Goal: Information Seeking & Learning: Learn about a topic

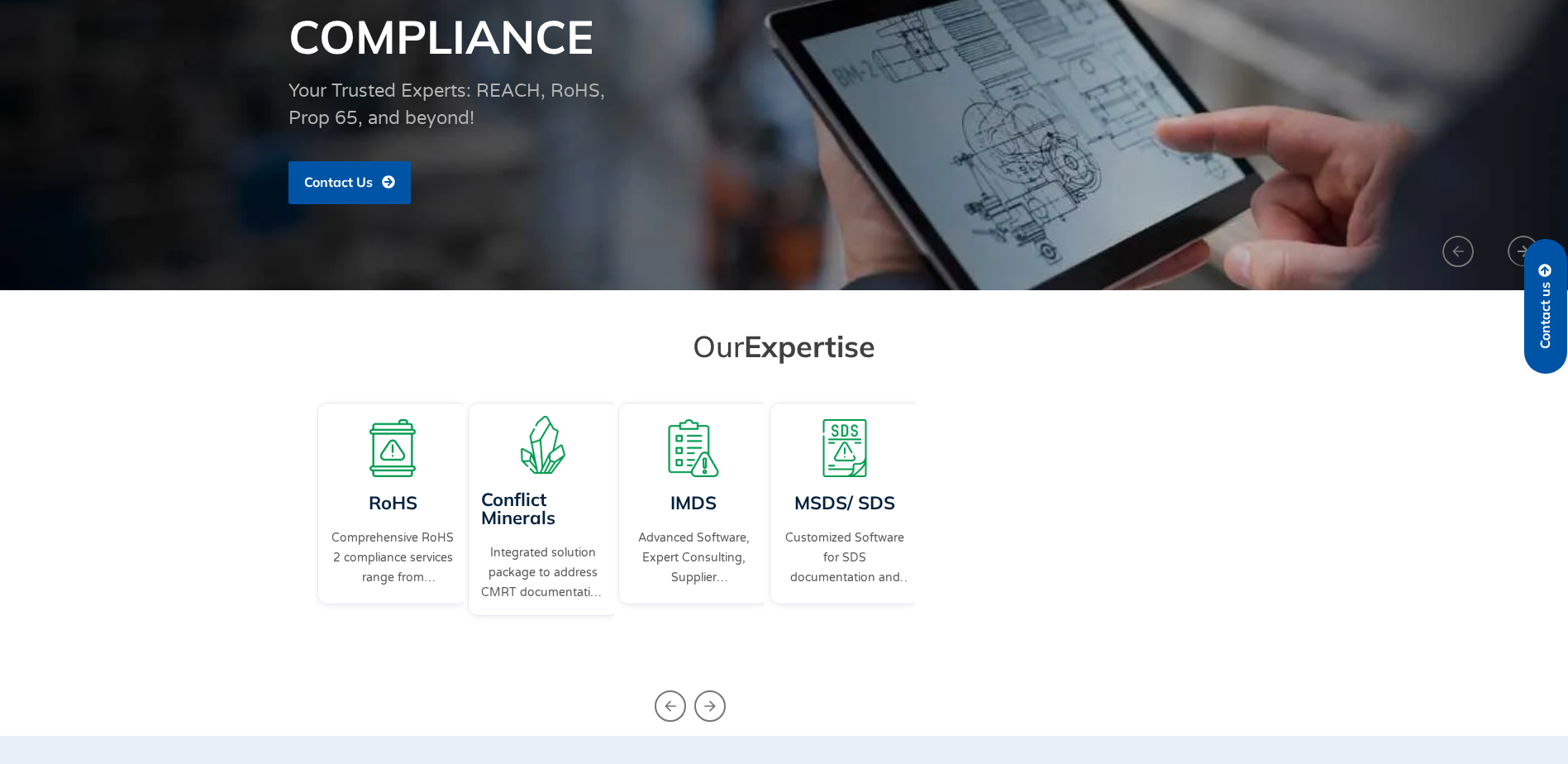
scroll to position [331, 0]
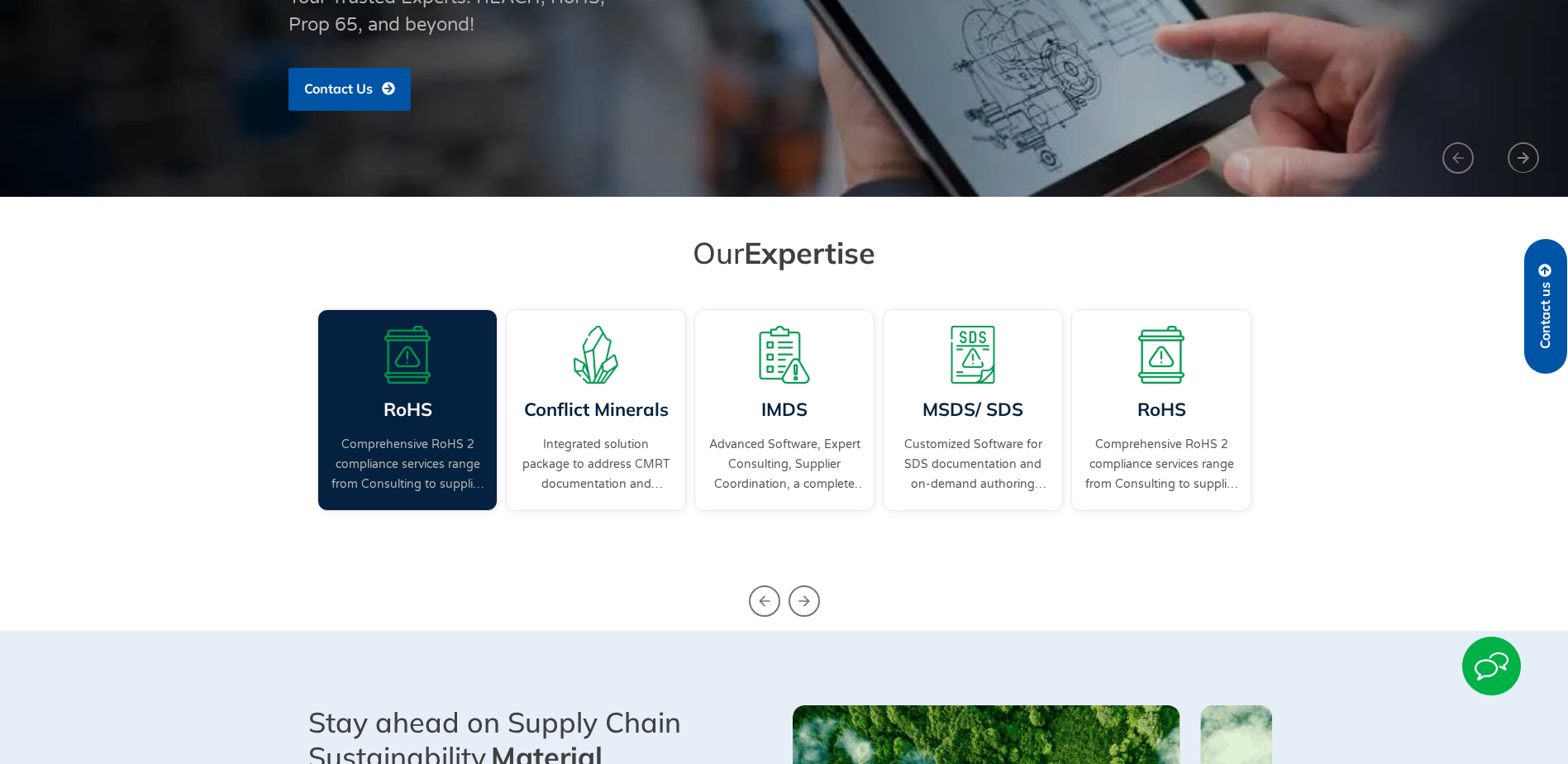
click at [413, 440] on link "Comprehensive RoHS 2 compliance services range from Consulting to supplier enga…" at bounding box center [407, 464] width 154 height 60
click at [404, 434] on div "RoHS Comprehensive RoHS 2 compliance services range from Consulting to supplier…" at bounding box center [407, 409] width 180 height 201
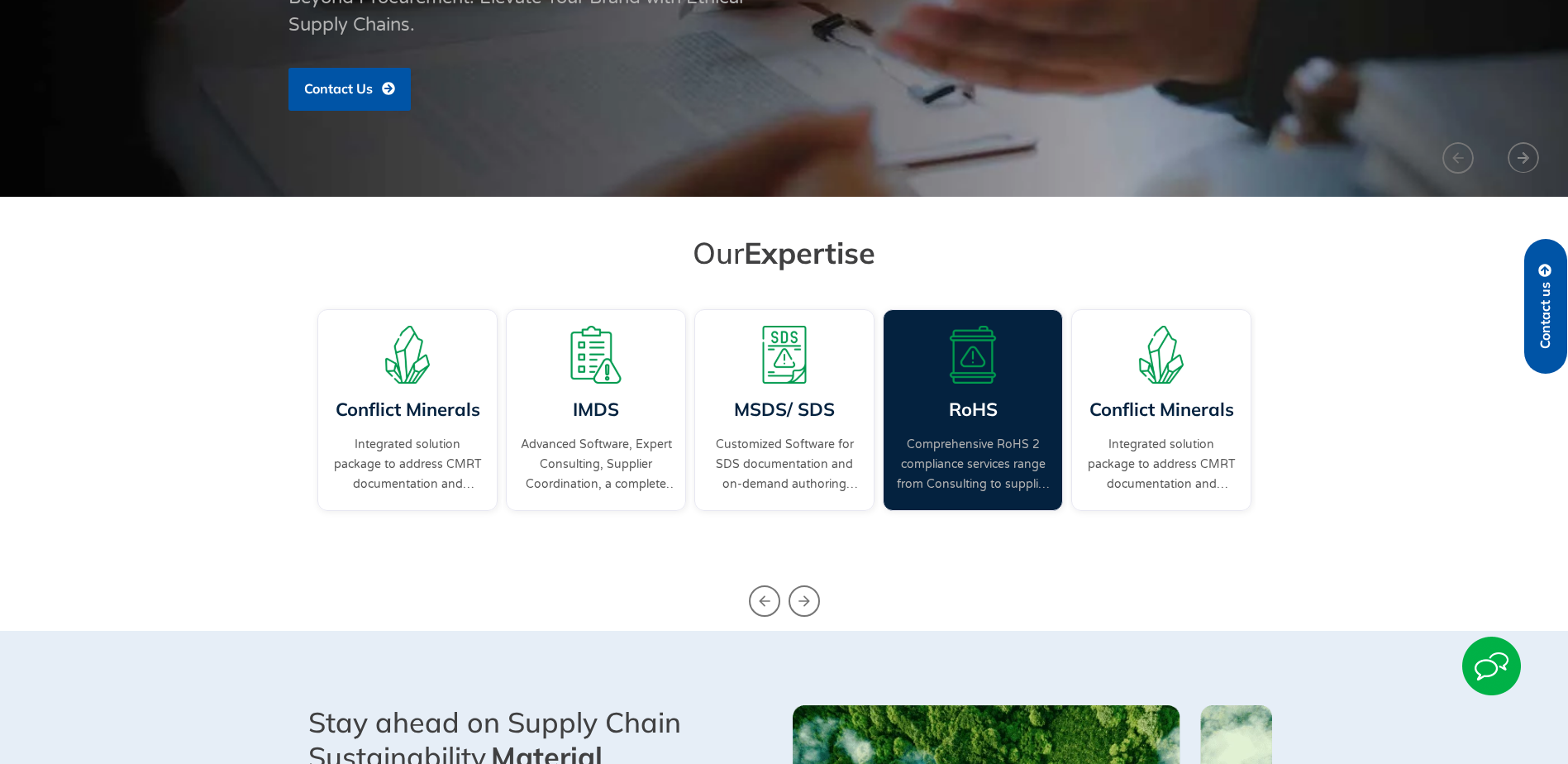
click at [947, 385] on div "RoHS Comprehensive RoHS 2 compliance services range from Consulting to supplier…" at bounding box center [973, 409] width 180 height 201
click at [973, 419] on link "RoHS" at bounding box center [973, 409] width 49 height 23
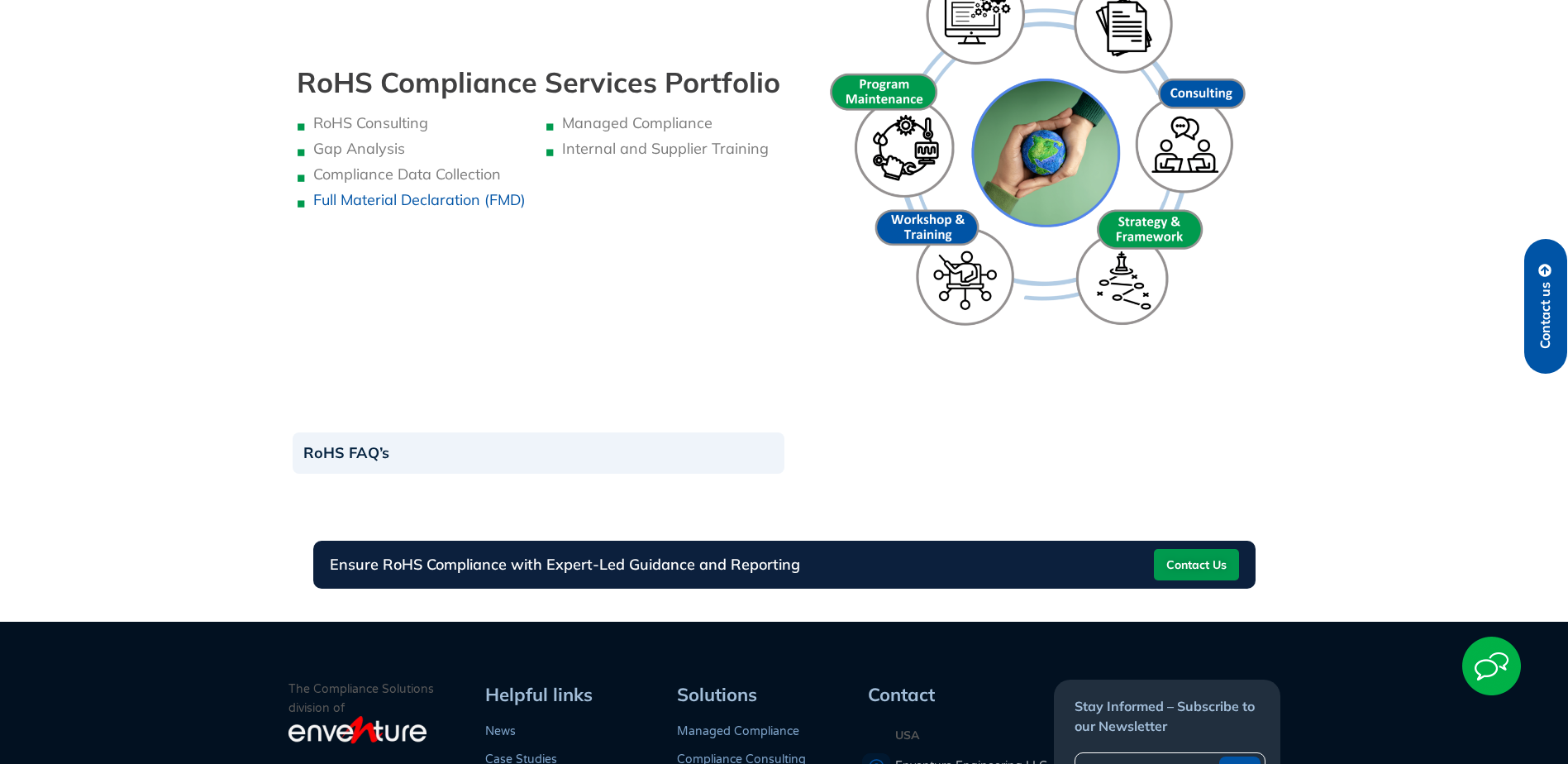
scroll to position [1819, 0]
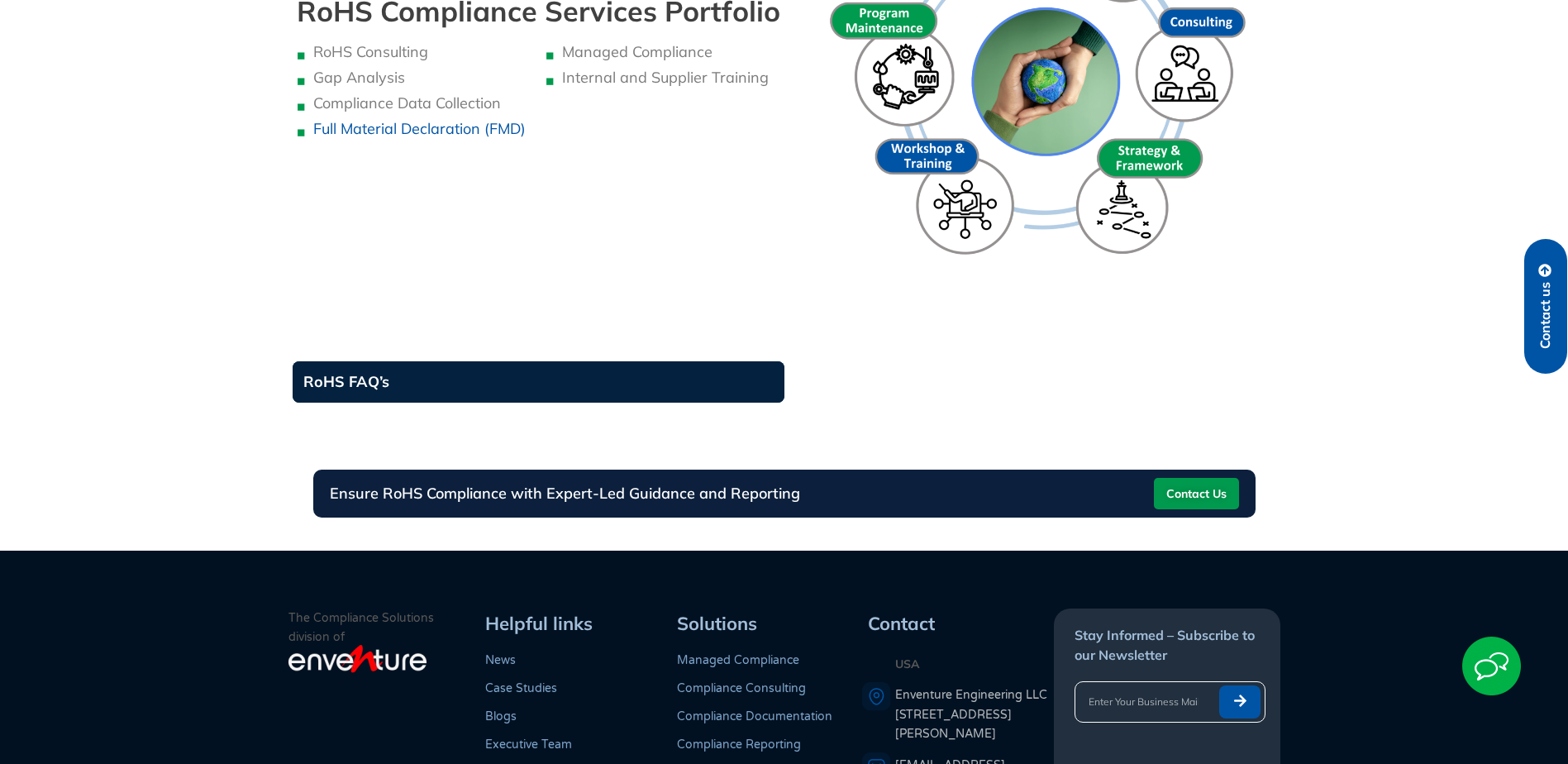
click at [579, 378] on link "RoHS FAQ’s" at bounding box center [538, 382] width 491 height 41
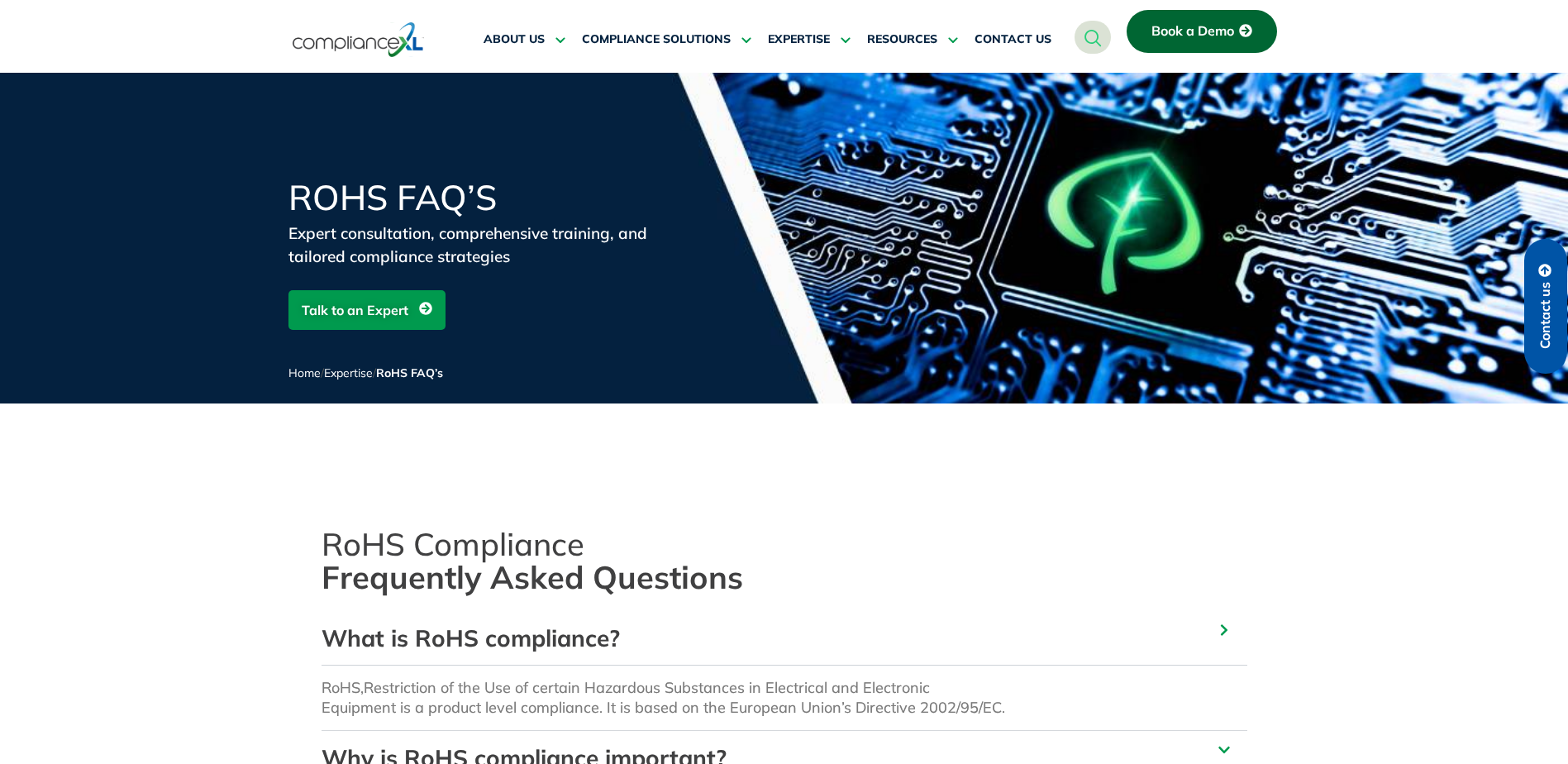
click at [353, 43] on img at bounding box center [359, 39] width 131 height 38
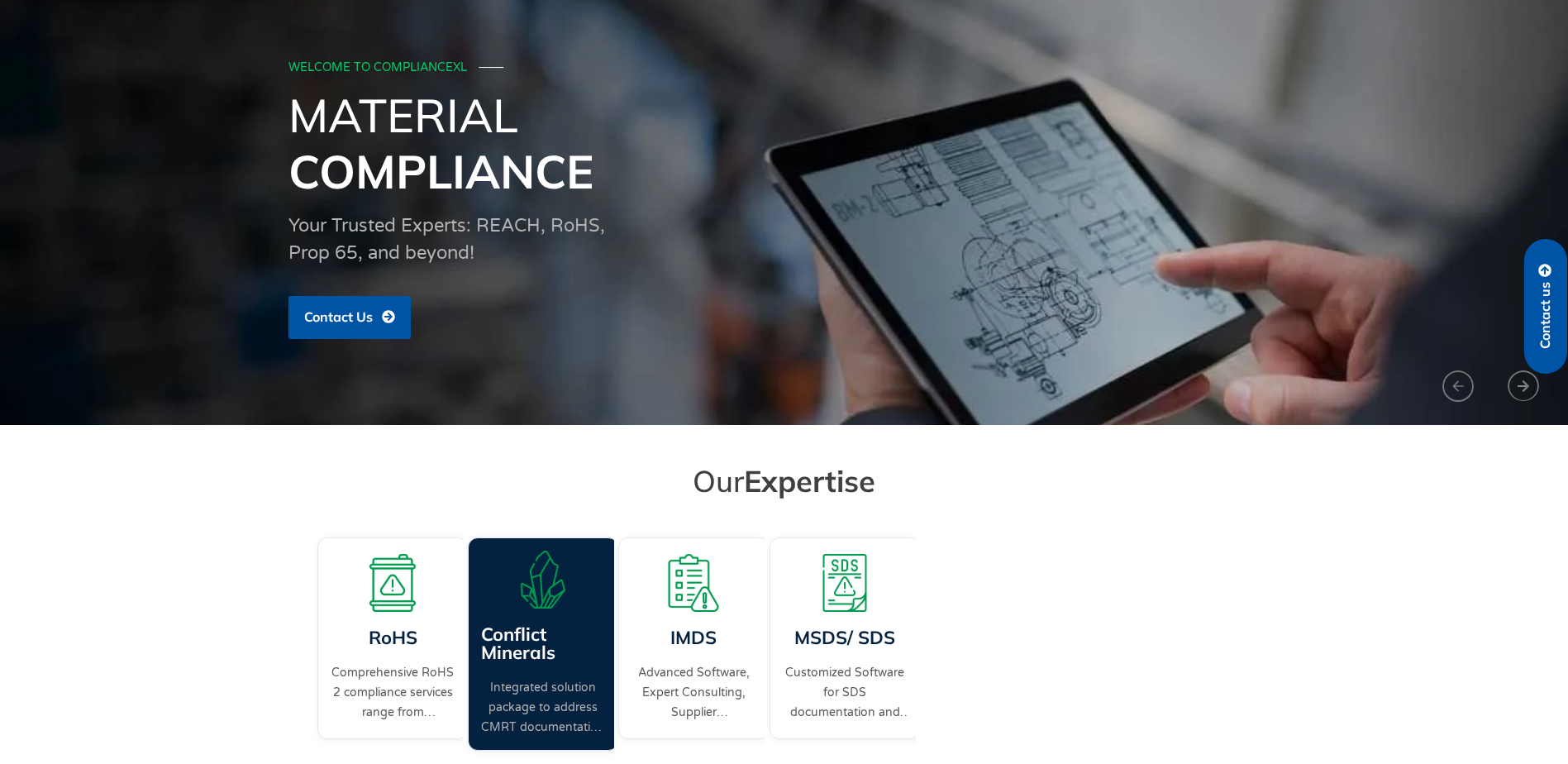
scroll to position [331, 0]
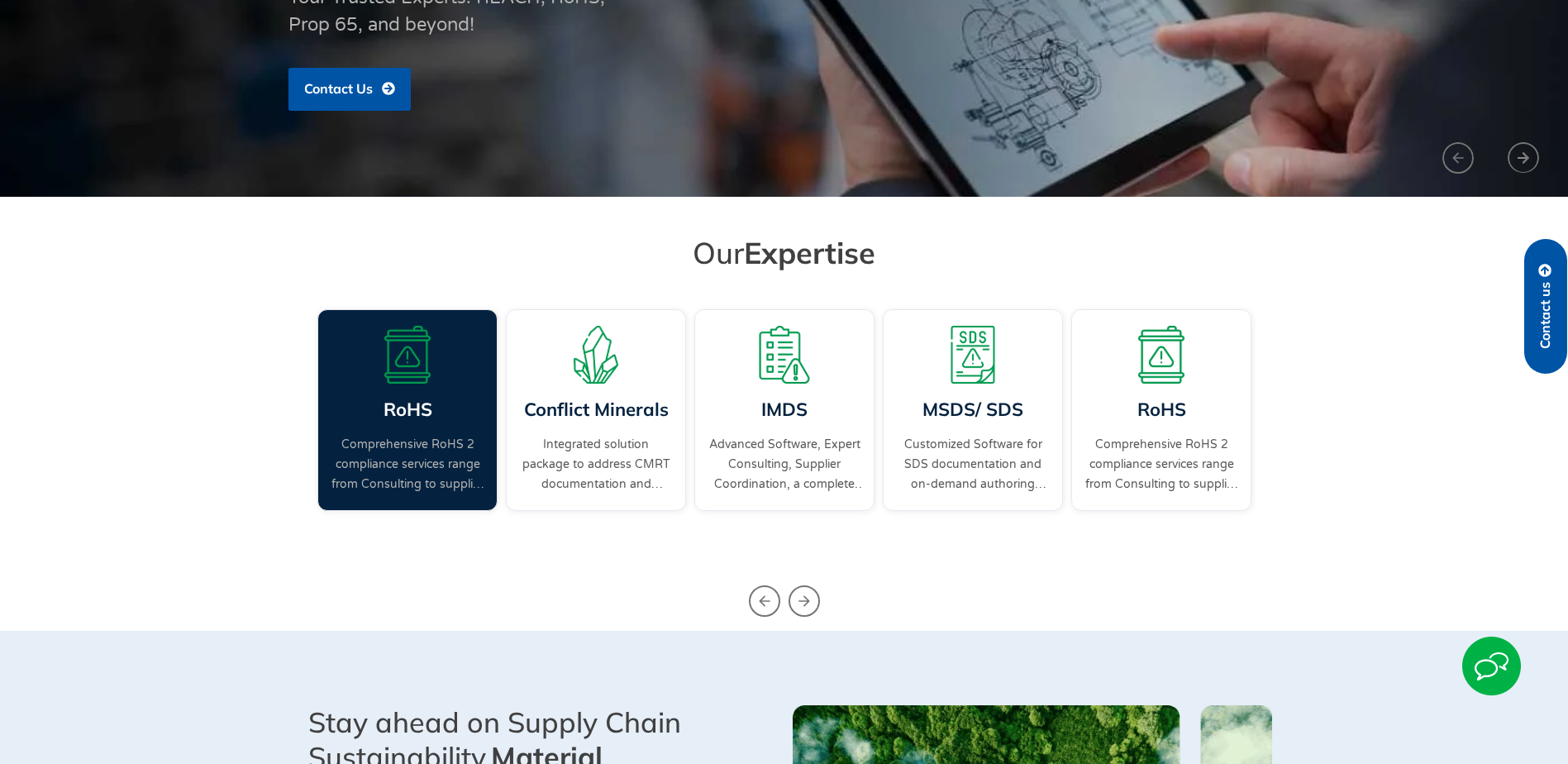
click at [426, 461] on link "Comprehensive RoHS 2 compliance services range from Consulting to supplier enga…" at bounding box center [407, 464] width 154 height 60
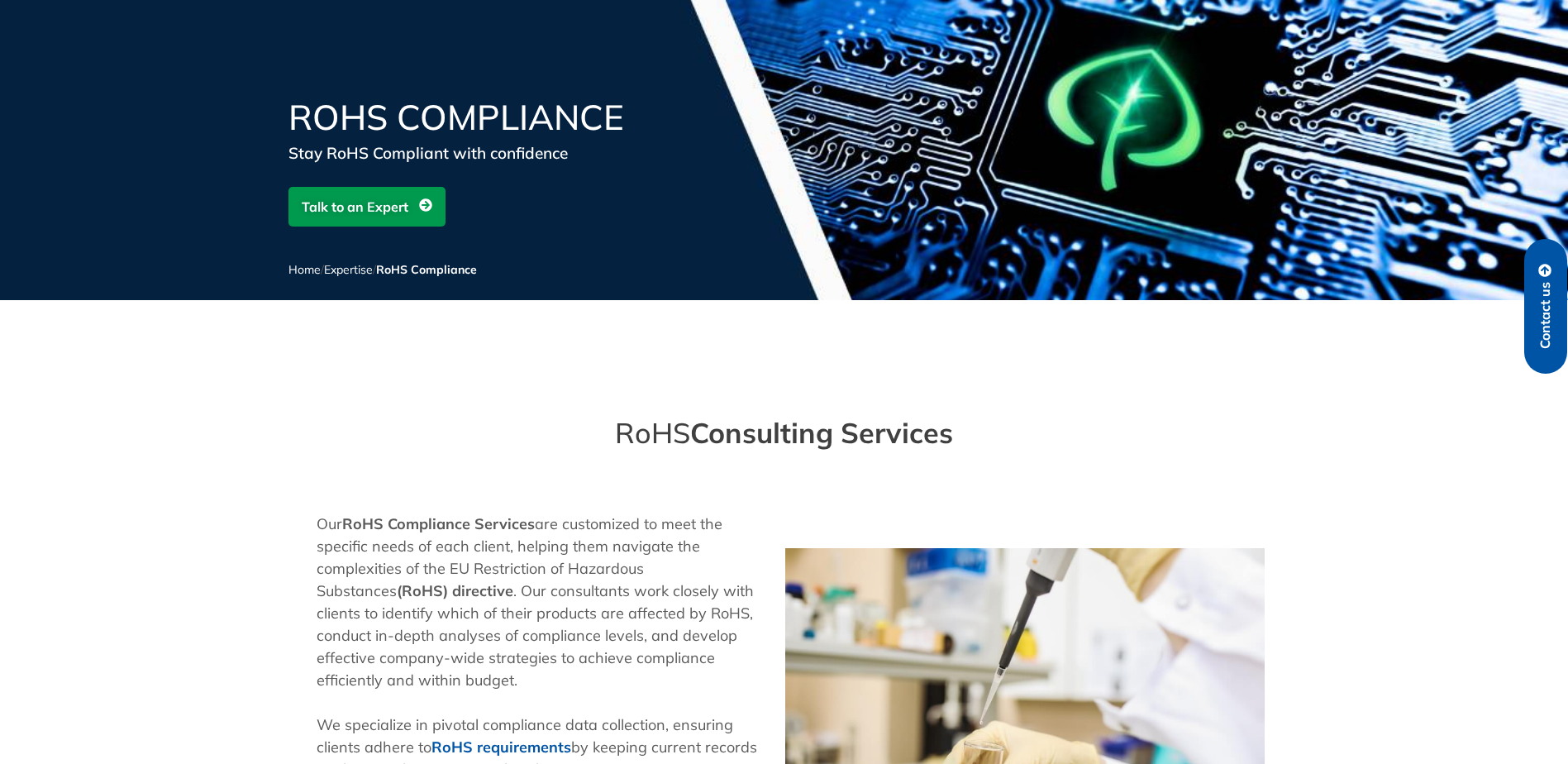
scroll to position [82, 0]
